Goal: Information Seeking & Learning: Learn about a topic

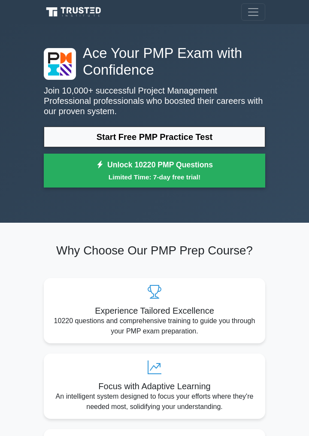
click at [201, 136] on link "Start Free PMP Practice Test" at bounding box center [154, 137] width 221 height 21
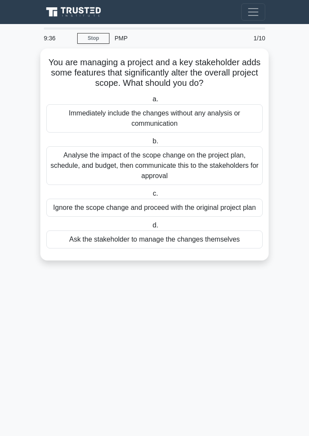
click at [220, 172] on div "Analyse the impact of the scope change on the project plan, schedule, and budge…" at bounding box center [154, 165] width 216 height 39
click at [151, 144] on input "b. Analyse the impact of the scope change on the project plan, schedule, and bu…" at bounding box center [151, 142] width 0 height 6
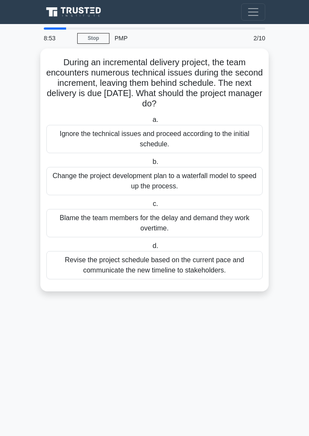
click at [232, 185] on div "Change the project development plan to a waterfall model to speed up the proces…" at bounding box center [154, 181] width 216 height 28
click at [151, 165] on input "b. Change the project development plan to a waterfall model to speed up the pro…" at bounding box center [151, 162] width 0 height 6
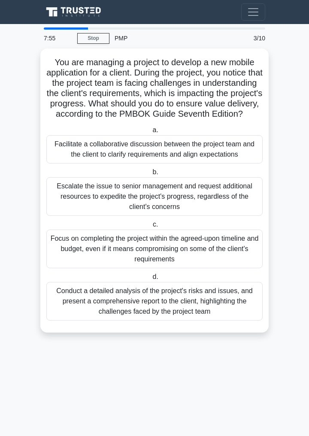
click at [227, 158] on div "Facilitate a collaborative discussion between the project team and the client t…" at bounding box center [154, 149] width 216 height 28
click at [151, 133] on input "a. Facilitate a collaborative discussion between the project team and the clien…" at bounding box center [151, 130] width 0 height 6
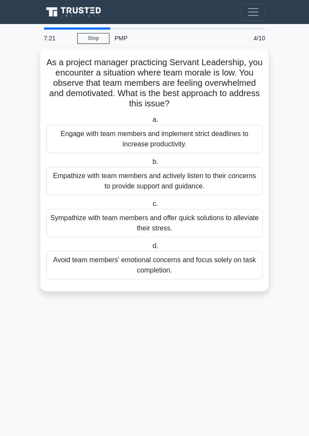
click at [219, 179] on div "Empathize with team members and actively listen to their concerns to provide su…" at bounding box center [154, 181] width 216 height 28
click at [151, 165] on input "b. Empathize with team members and actively listen to their concerns to provide…" at bounding box center [151, 162] width 0 height 6
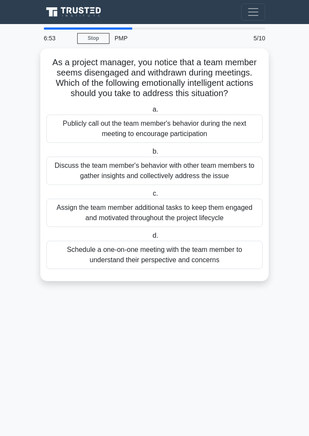
click at [231, 255] on div "Schedule a one-on-one meeting with the team member to understand their perspect…" at bounding box center [154, 255] width 216 height 28
click at [151, 238] on input "d. Schedule a one-on-one meeting with the team member to understand their persp…" at bounding box center [151, 236] width 0 height 6
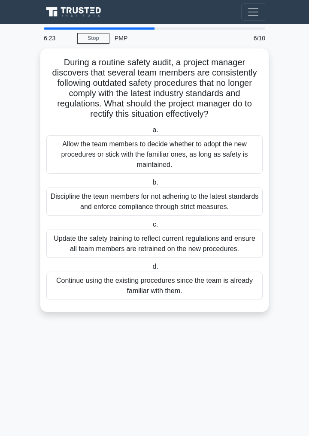
click at [233, 245] on div "Update the safety training to reflect current regulations and ensure all team m…" at bounding box center [154, 243] width 216 height 28
click at [151, 227] on input "c. Update the safety training to reflect current regulations and ensure all tea…" at bounding box center [151, 225] width 0 height 6
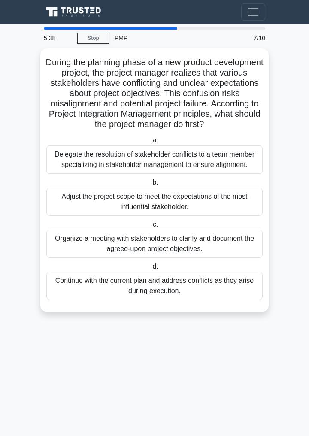
click at [186, 258] on div "Organize a meeting with stakeholders to clarify and document the agreed-upon pr…" at bounding box center [154, 243] width 216 height 28
click at [151, 227] on input "c. Organize a meeting with stakeholders to clarify and document the agreed-upon…" at bounding box center [151, 225] width 0 height 6
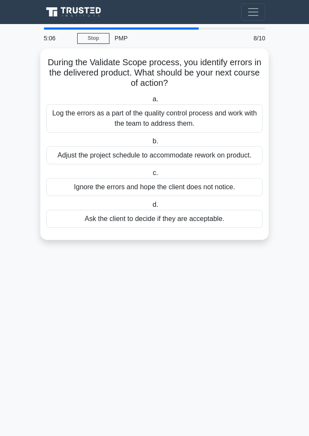
click at [225, 119] on div "Log the errors as a part of the quality control process and work with the team …" at bounding box center [154, 118] width 216 height 28
click at [151, 102] on input "a. Log the errors as a part of the quality control process and work with the te…" at bounding box center [151, 99] width 0 height 6
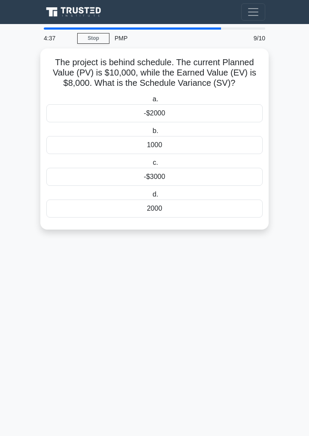
click at [193, 113] on div "-$2000" at bounding box center [154, 113] width 216 height 18
click at [151, 102] on input "a. -$2000" at bounding box center [151, 99] width 0 height 6
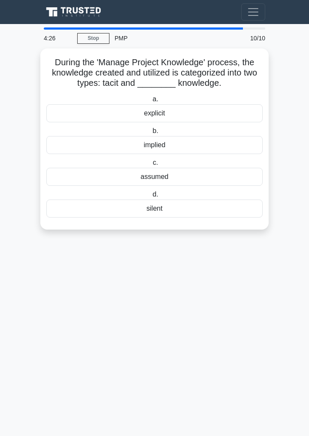
click at [171, 146] on div "implied" at bounding box center [154, 145] width 216 height 18
click at [151, 134] on input "b. implied" at bounding box center [151, 131] width 0 height 6
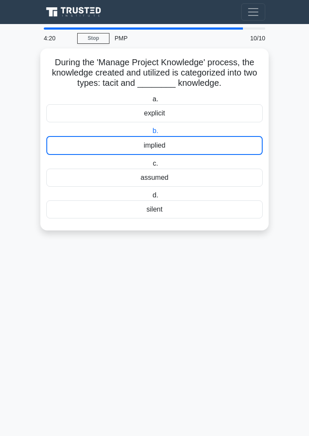
click at [88, 14] on icon at bounding box center [75, 12] width 62 height 12
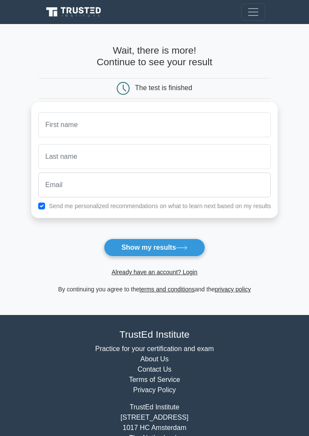
click at [121, 127] on input "text" at bounding box center [154, 124] width 233 height 25
type input "Swati"
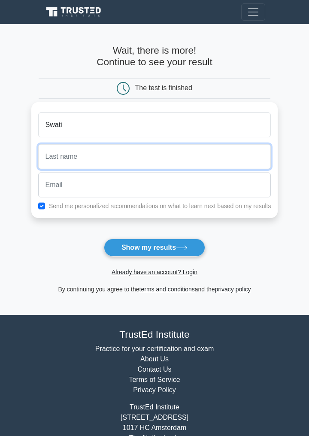
click at [188, 156] on input "text" at bounding box center [154, 156] width 233 height 25
type input "."
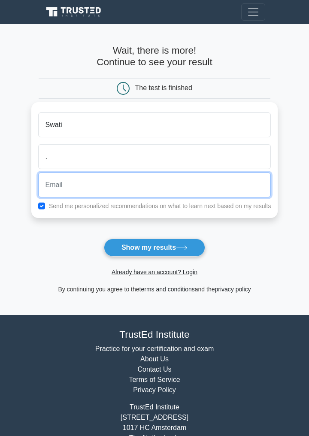
click at [182, 184] on input "email" at bounding box center [154, 184] width 233 height 25
type input "swatikumari0694@gmail.com"
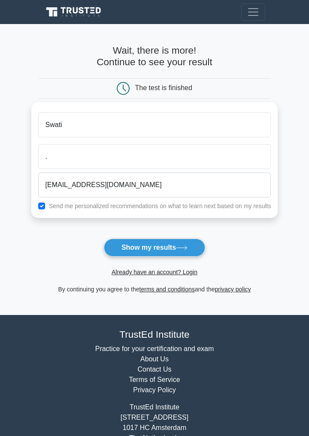
click at [180, 246] on icon at bounding box center [182, 247] width 12 height 5
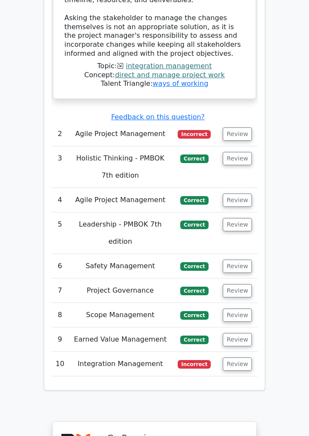
scroll to position [1493, 0]
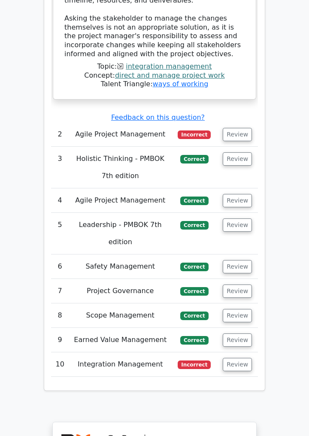
click at [241, 128] on button "Review" at bounding box center [237, 134] width 29 height 13
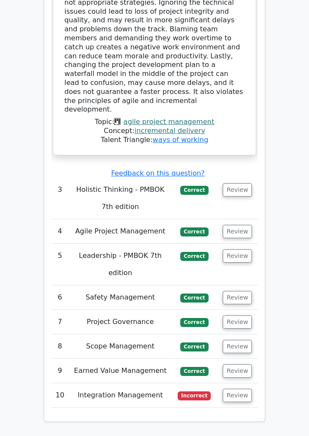
scroll to position [1968, 0]
click at [241, 389] on button "Review" at bounding box center [237, 395] width 29 height 13
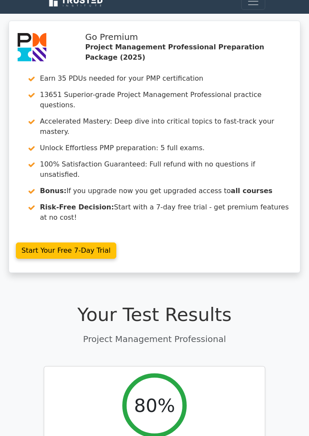
scroll to position [10, 0]
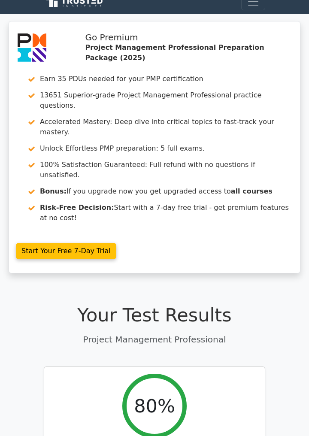
click at [85, 243] on link "Start Your Free 7-Day Trial" at bounding box center [66, 251] width 100 height 16
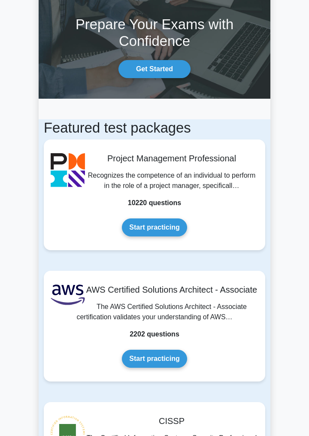
scroll to position [39, 0]
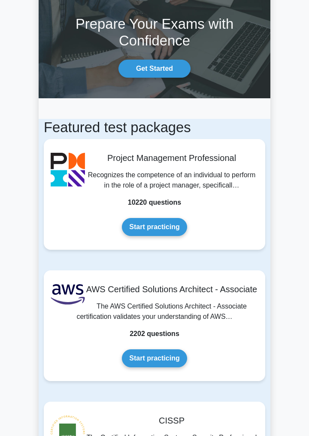
click at [160, 226] on link "Start practicing" at bounding box center [154, 227] width 65 height 18
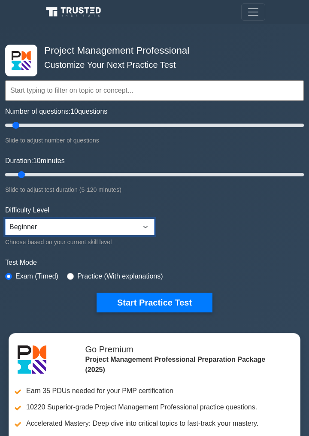
click at [145, 223] on select "Beginner Intermediate Expert" at bounding box center [79, 227] width 149 height 16
click at [5, 219] on select "Beginner Intermediate Expert" at bounding box center [79, 227] width 149 height 16
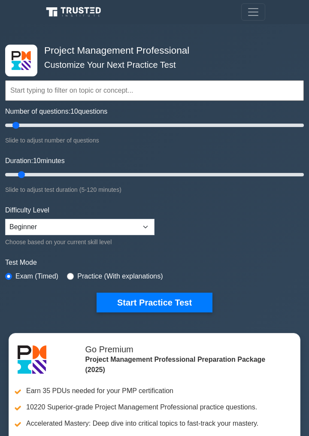
click at [160, 310] on button "Start Practice Test" at bounding box center [154, 302] width 116 height 20
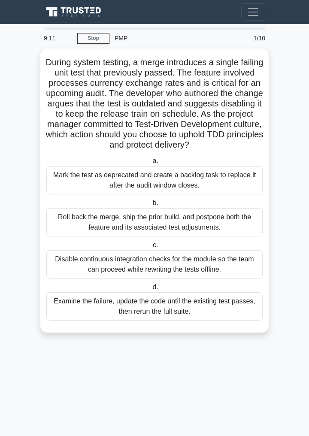
click at [228, 191] on div "Mark the test as deprecated and create a backlog task to replace it after the a…" at bounding box center [154, 180] width 216 height 28
click at [151, 164] on input "a. Mark the test as deprecated and create a backlog task to replace it after th…" at bounding box center [151, 161] width 0 height 6
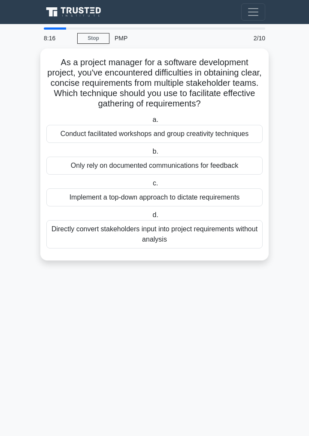
click at [241, 138] on div "Conduct facilitated workshops and group creativity techniques" at bounding box center [154, 134] width 216 height 18
click at [151, 123] on input "a. Conduct facilitated workshops and group creativity techniques" at bounding box center [151, 120] width 0 height 6
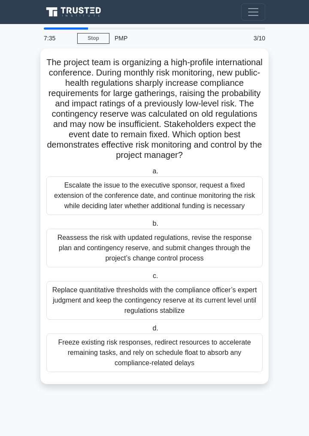
click at [229, 258] on div "Reassess the risk with updated regulations, revise the response plan and contin…" at bounding box center [154, 248] width 216 height 39
click at [151, 226] on input "b. Reassess the risk with updated regulations, revise the response plan and con…" at bounding box center [151, 224] width 0 height 6
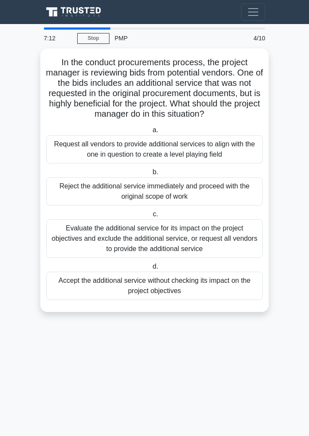
click at [232, 246] on div "Evaluate the additional service for its impact on the project objectives and ex…" at bounding box center [154, 238] width 216 height 39
click at [151, 217] on input "c. Evaluate the additional service for its impact on the project objectives and…" at bounding box center [151, 214] width 0 height 6
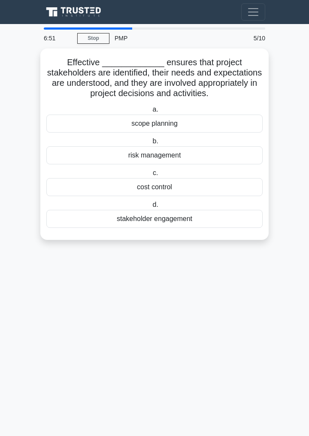
click at [235, 222] on div "stakeholder engagement" at bounding box center [154, 219] width 216 height 18
click at [151, 208] on input "d. stakeholder engagement" at bounding box center [151, 205] width 0 height 6
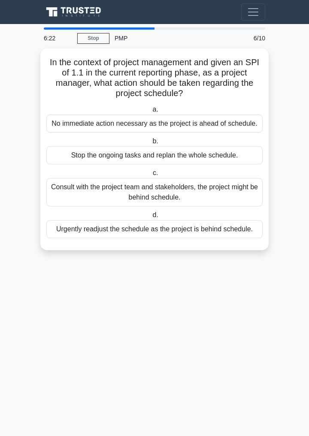
click at [241, 236] on div "Urgently readjust the schedule as the project is behind schedule." at bounding box center [154, 229] width 216 height 18
click at [151, 218] on input "d. Urgently readjust the schedule as the project is behind schedule." at bounding box center [151, 215] width 0 height 6
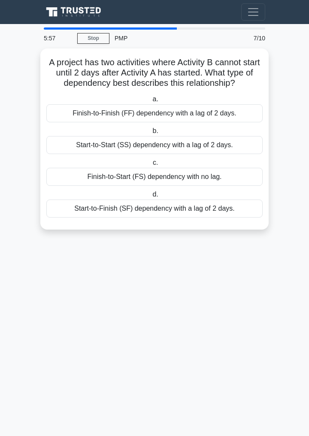
click at [232, 217] on div "Start-to-Finish (SF) dependency with a lag of 2 days." at bounding box center [154, 208] width 216 height 18
click at [151, 197] on input "d. Start-to-Finish (SF) dependency with a lag of 2 days." at bounding box center [151, 195] width 0 height 6
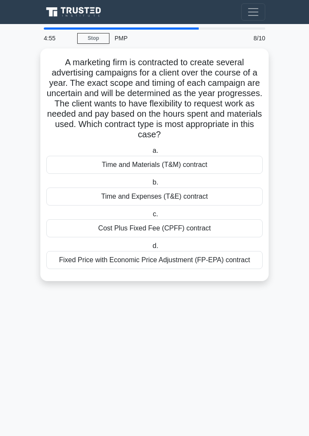
click at [228, 262] on div "Fixed Price with Economic Price Adjustment (FP-EPA) contract" at bounding box center [154, 260] width 216 height 18
click at [151, 249] on input "d. Fixed Price with Economic Price Adjustment (FP-EPA) contract" at bounding box center [151, 246] width 0 height 6
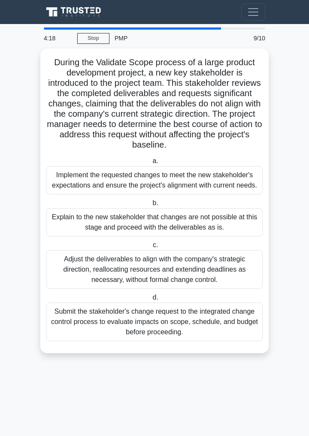
click at [234, 335] on div "Submit the stakeholder's change request to the integrated change control proces…" at bounding box center [154, 321] width 216 height 39
click at [151, 300] on input "d. Submit the stakeholder's change request to the integrated change control pro…" at bounding box center [151, 298] width 0 height 6
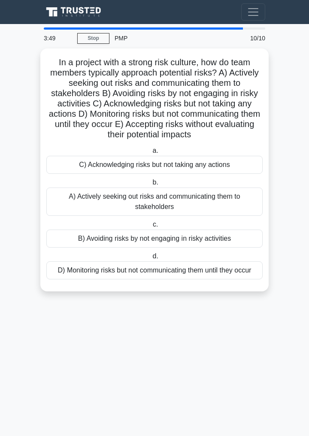
click at [210, 202] on div "A) Actively seeking out risks and communicating them to stakeholders" at bounding box center [154, 201] width 216 height 28
click at [151, 185] on input "b. A) Actively seeking out risks and communicating them to stakeholders" at bounding box center [151, 183] width 0 height 6
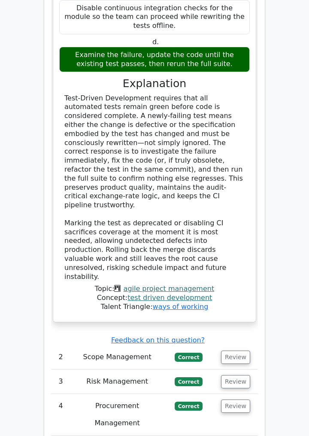
scroll to position [1411, 0]
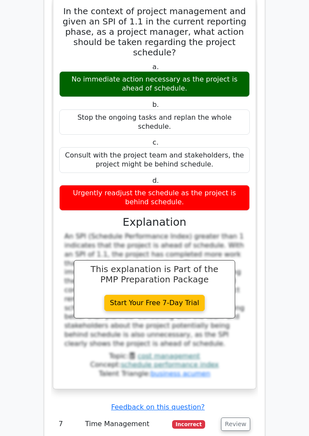
scroll to position [1917, 0]
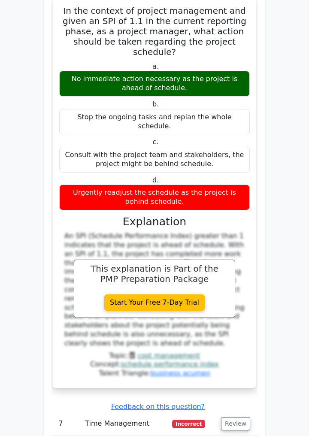
click at [242, 417] on button "Review" at bounding box center [235, 423] width 29 height 13
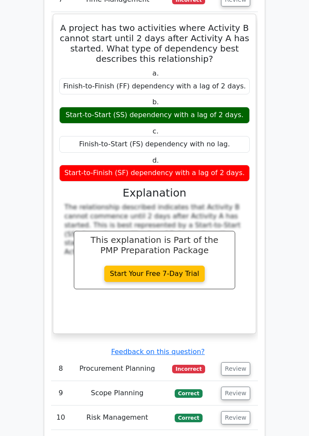
scroll to position [2345, 0]
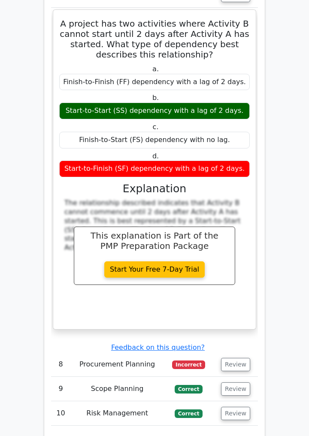
click at [238, 358] on button "Review" at bounding box center [235, 364] width 29 height 13
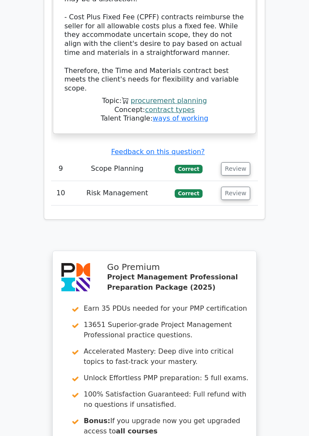
scroll to position [3248, 0]
